Goal: Information Seeking & Learning: Find specific fact

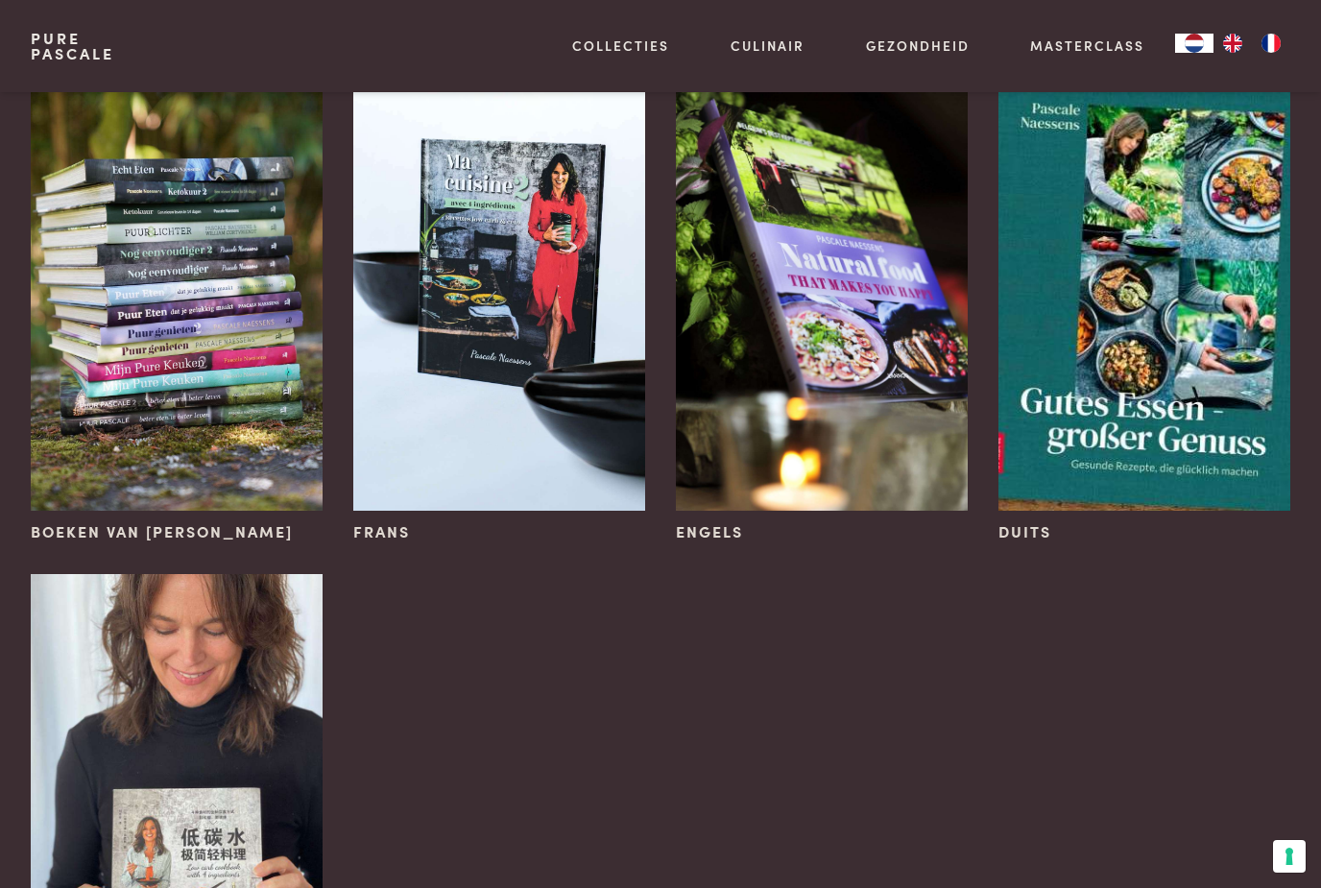
scroll to position [291, 0]
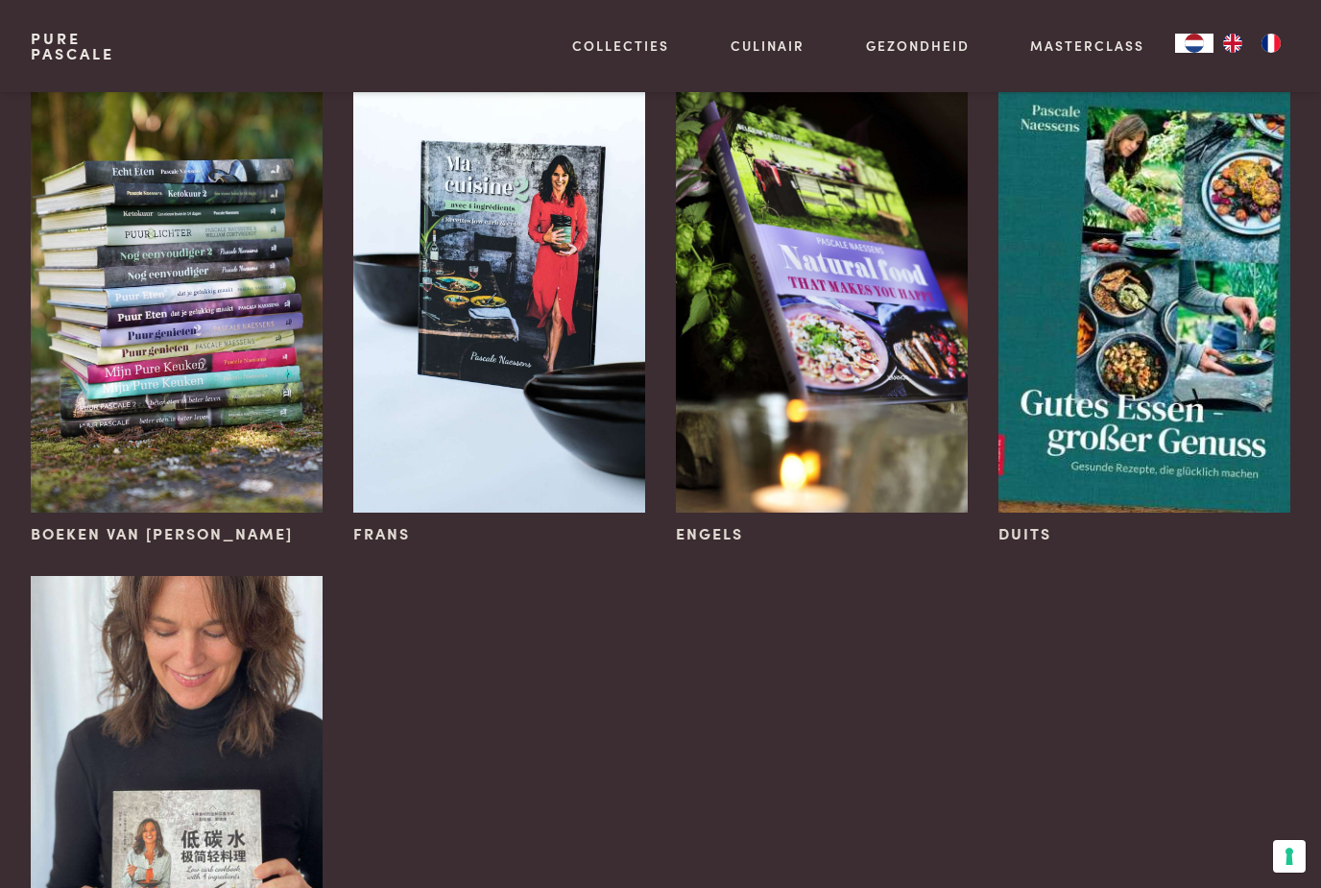
click at [265, 434] on img at bounding box center [177, 294] width 292 height 438
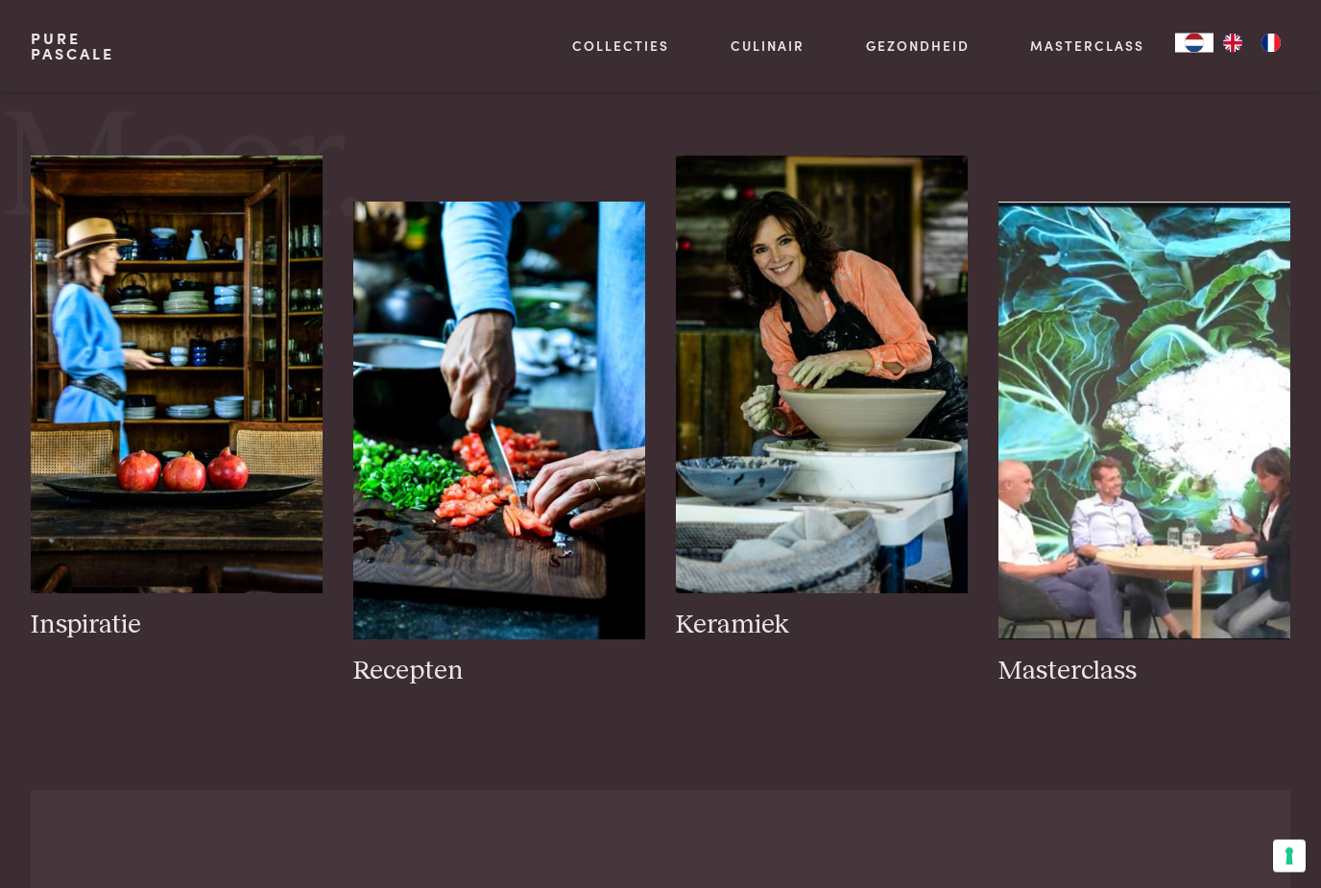
scroll to position [1341, 0]
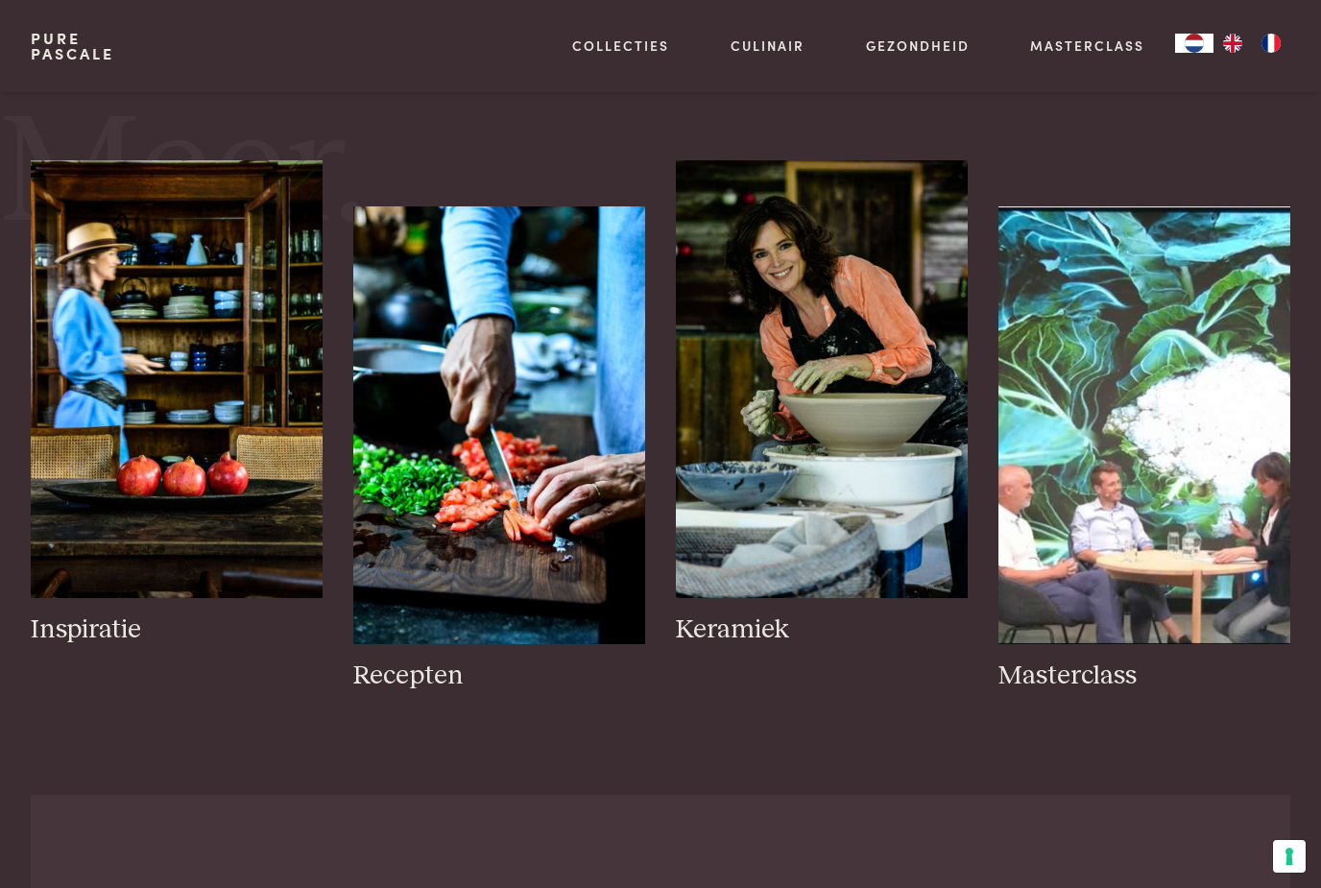
click at [449, 677] on h3 "Recepten" at bounding box center [499, 676] width 292 height 34
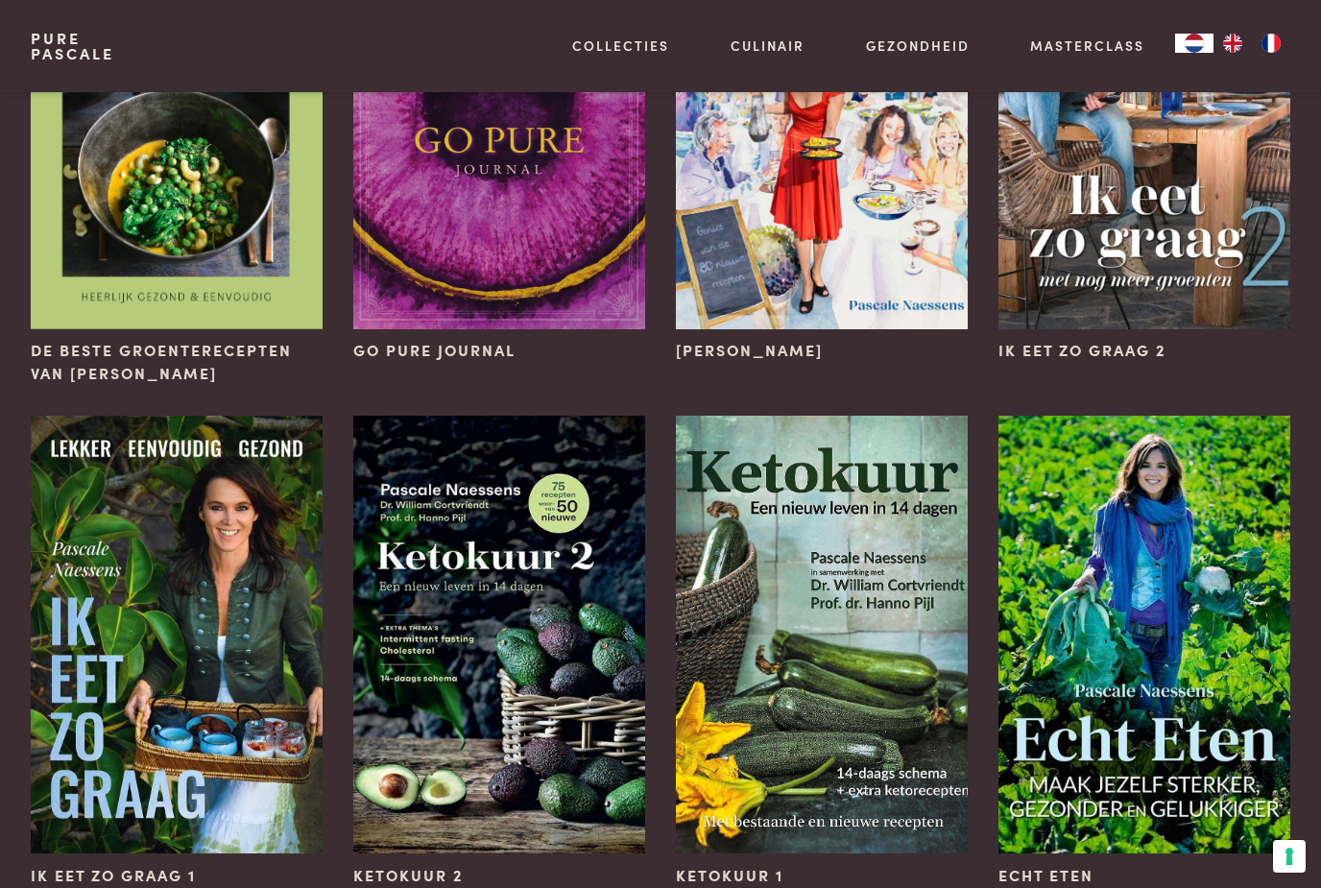
scroll to position [888, 0]
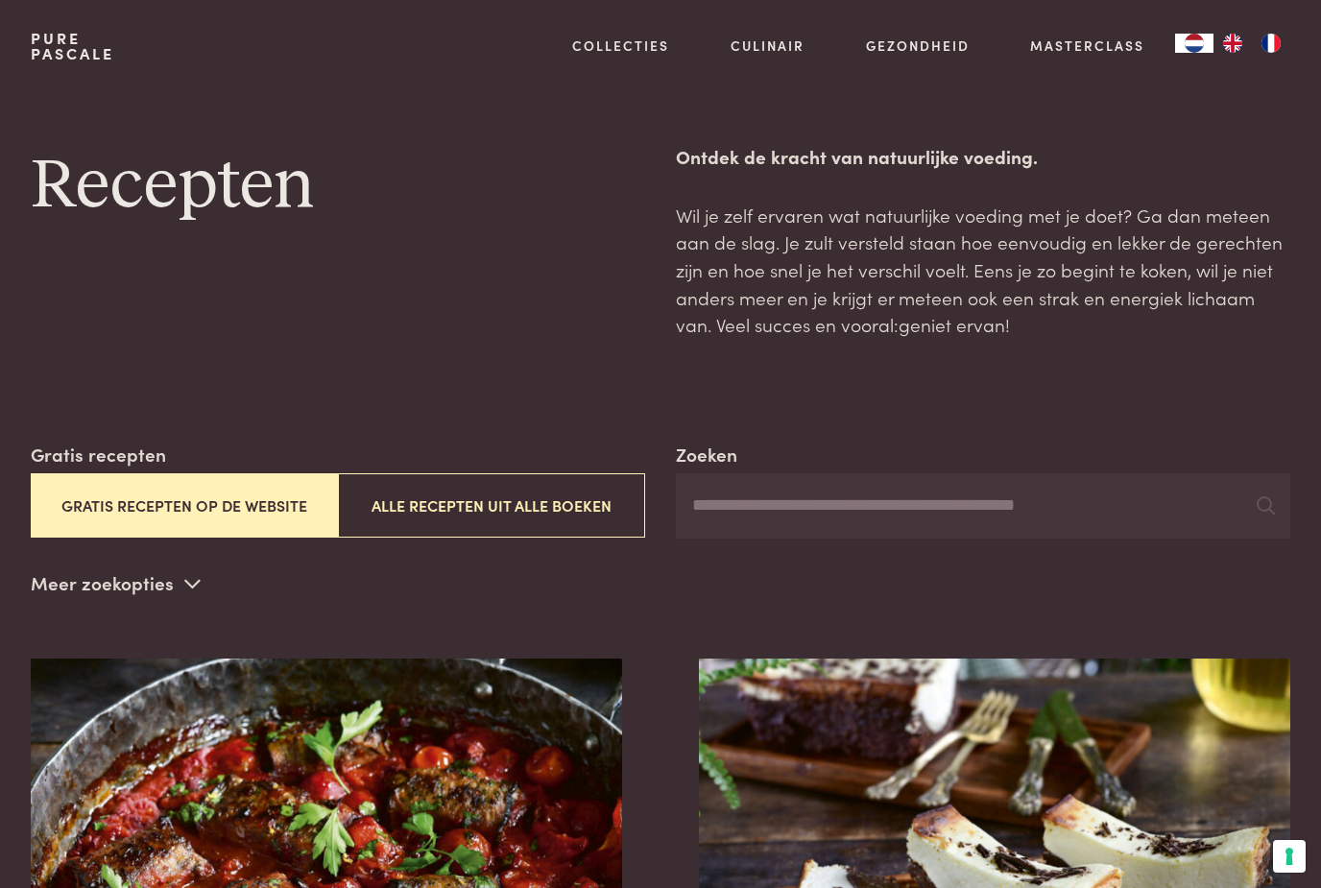
click at [859, 500] on input "Zoeken" at bounding box center [983, 505] width 614 height 65
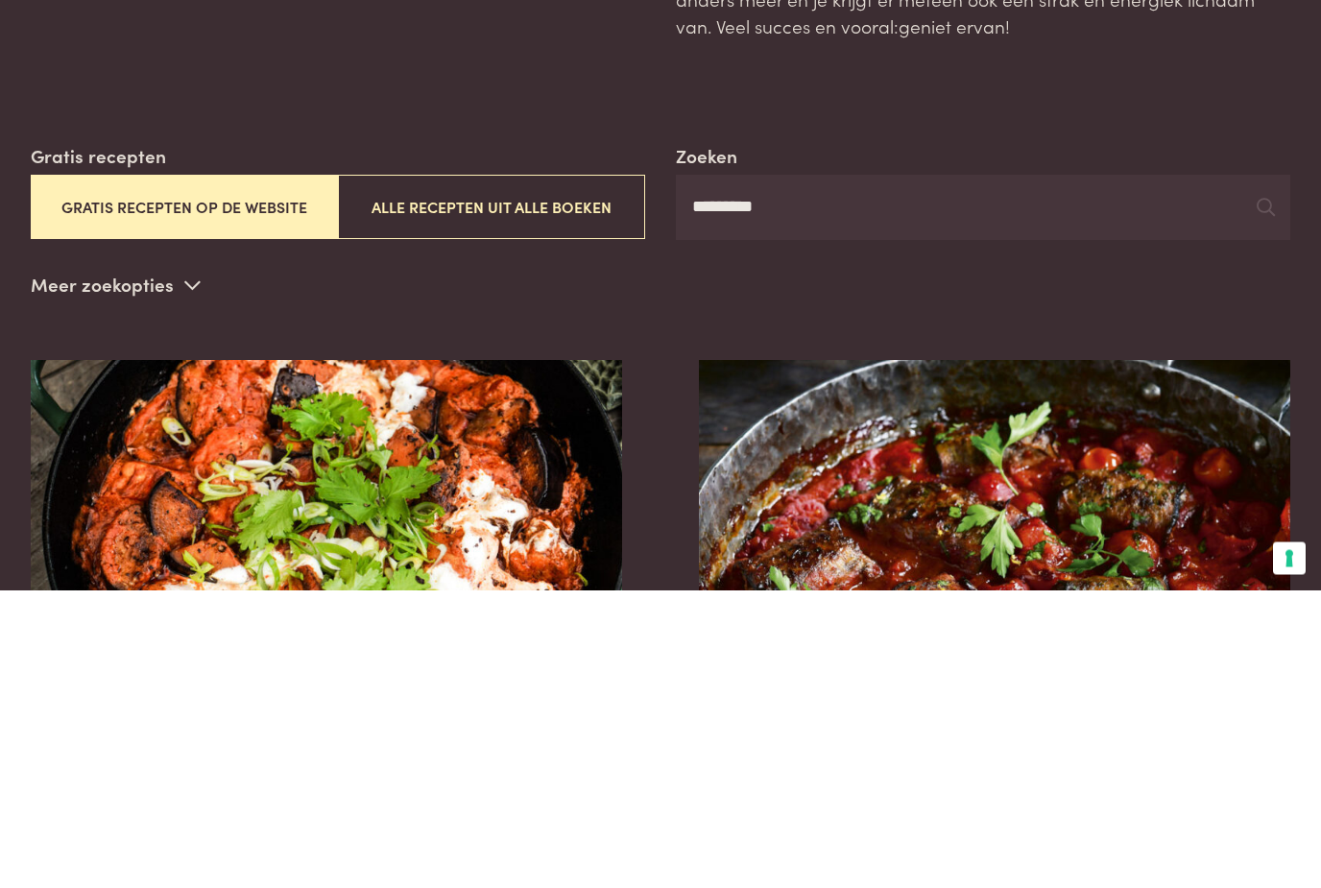
type input "*********"
